Goal: Task Accomplishment & Management: Manage account settings

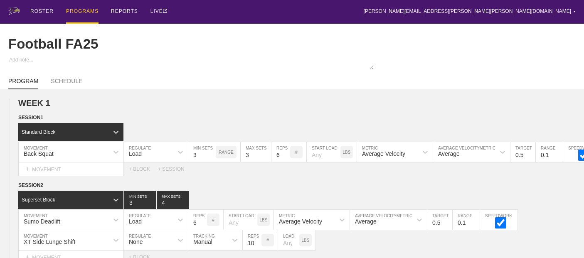
scroll to position [1150, 0]
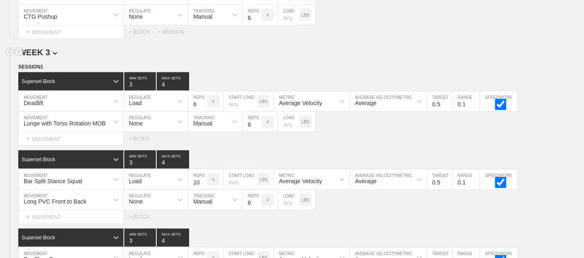
drag, startPoint x: 0, startPoint y: 0, endPoint x: 386, endPoint y: 58, distance: 390.8
click at [386, 57] on h2 "WEEK 3" at bounding box center [301, 53] width 566 height 10
click at [159, 86] on input "4" at bounding box center [173, 81] width 32 height 18
type input "3"
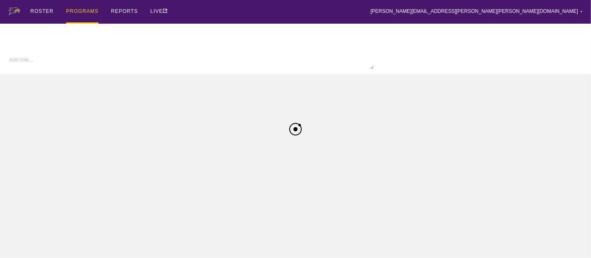
type textarea "x"
type input "Football FA25"
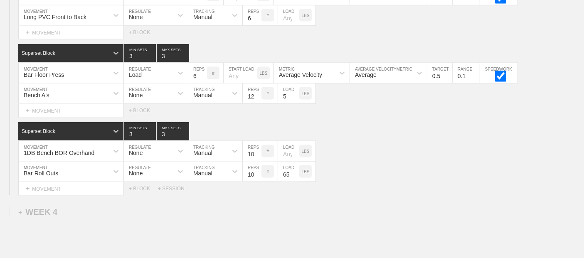
scroll to position [1353, 0]
